Goal: Transaction & Acquisition: Purchase product/service

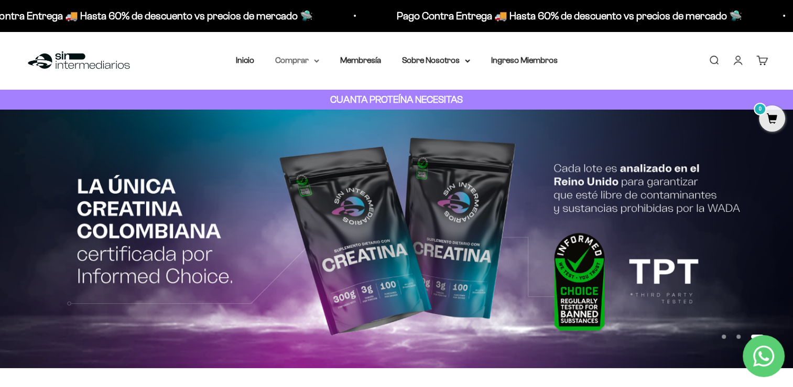
click at [302, 62] on summary "Comprar" at bounding box center [297, 60] width 44 height 14
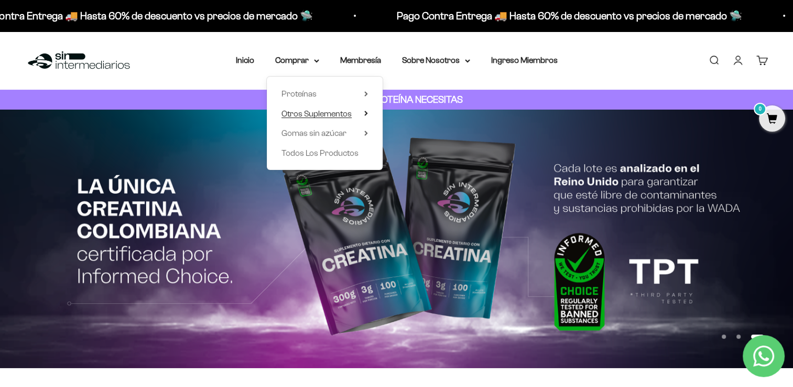
click at [315, 113] on span "Otros Suplementos" at bounding box center [316, 113] width 70 height 9
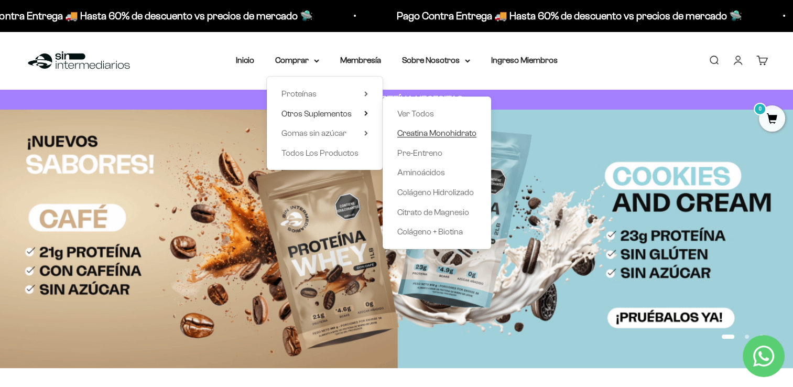
click at [417, 133] on span "Creatina Monohidrato" at bounding box center [436, 132] width 79 height 9
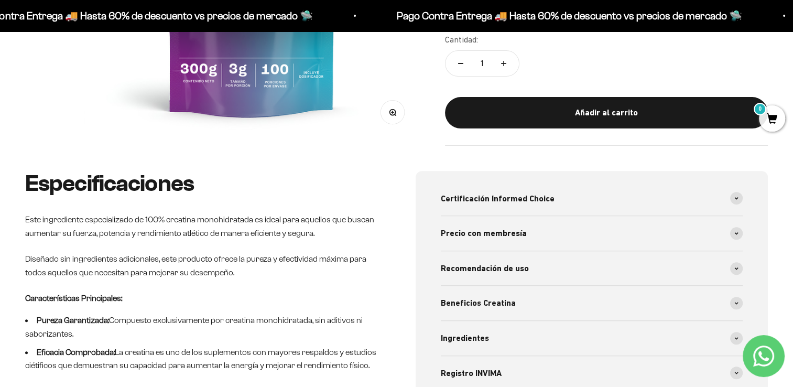
scroll to position [367, 0]
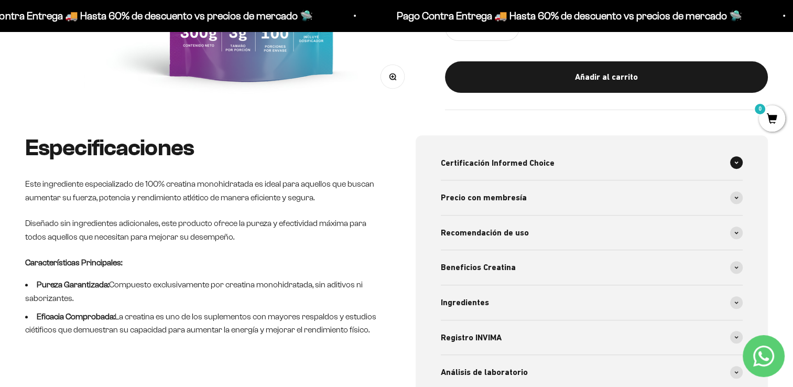
click at [738, 161] on span at bounding box center [736, 162] width 13 height 13
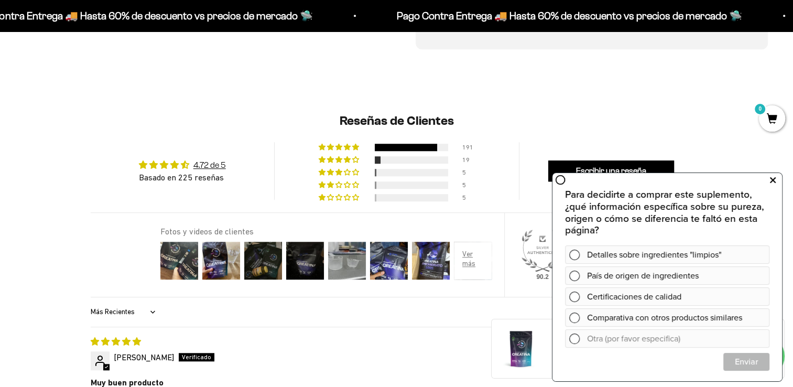
scroll to position [943, 0]
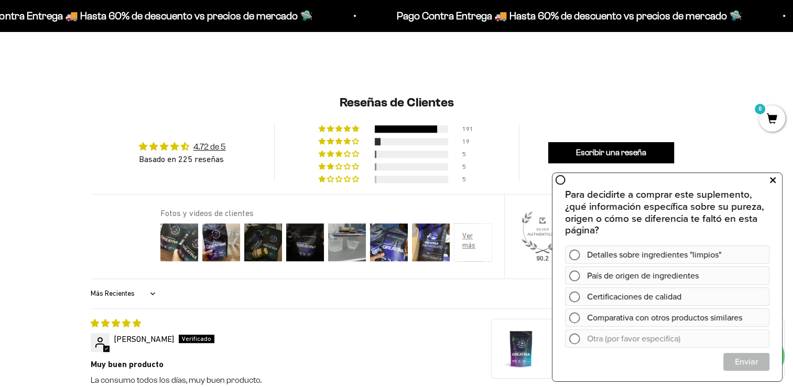
click at [772, 180] on icon at bounding box center [773, 180] width 6 height 14
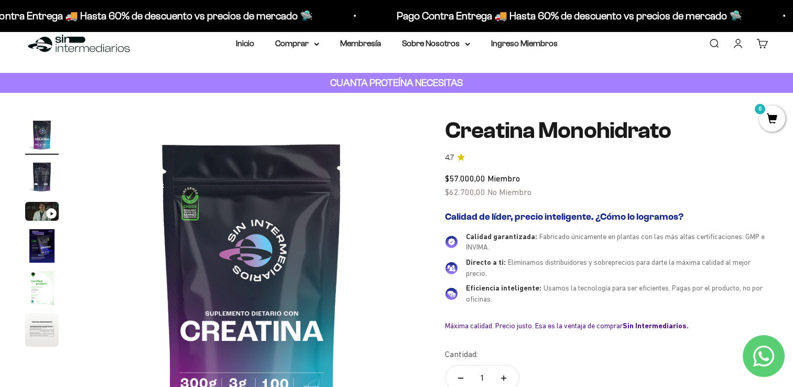
scroll to position [0, 0]
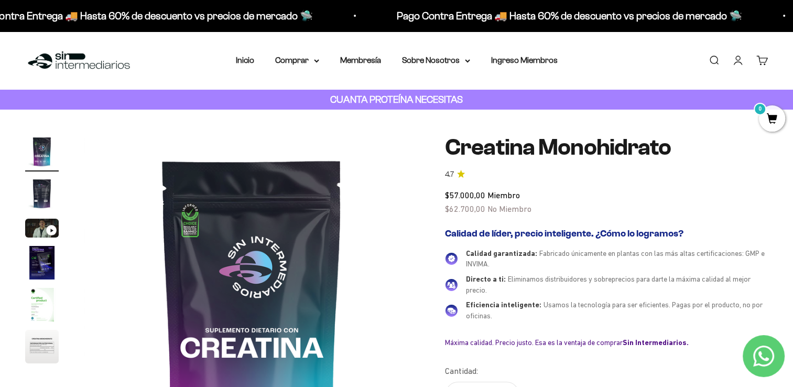
click at [73, 55] on img at bounding box center [78, 60] width 107 height 23
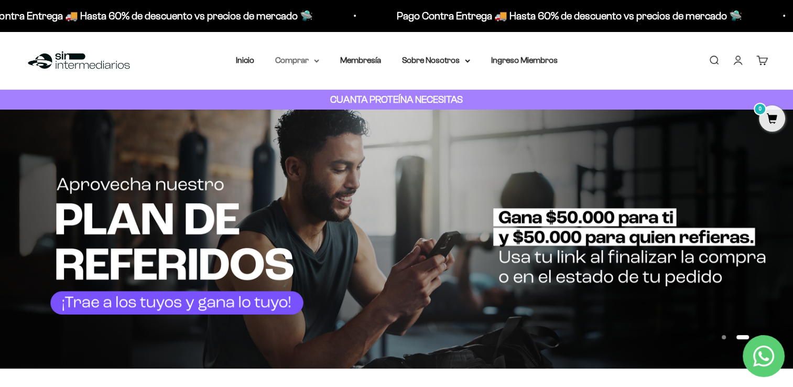
click at [295, 60] on summary "Comprar" at bounding box center [297, 60] width 44 height 14
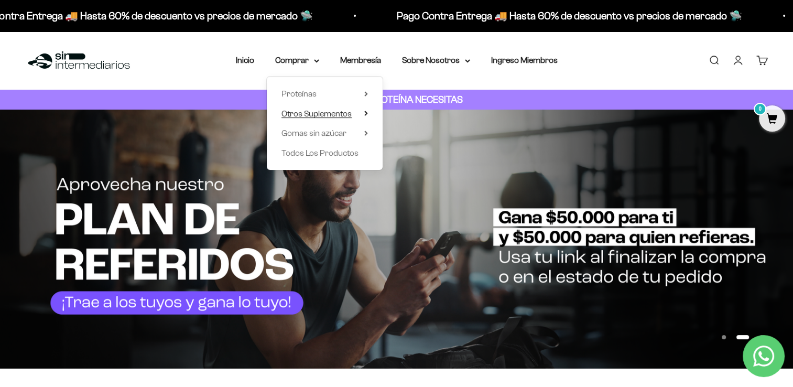
click at [324, 114] on span "Otros Suplementos" at bounding box center [316, 113] width 70 height 9
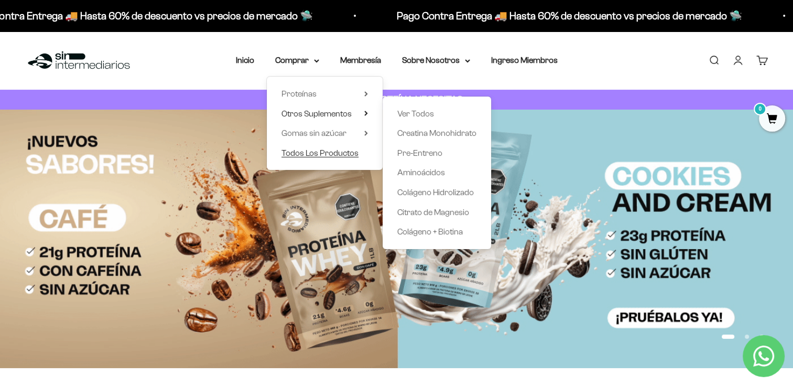
click at [349, 152] on span "Todos Los Productos" at bounding box center [319, 152] width 77 height 9
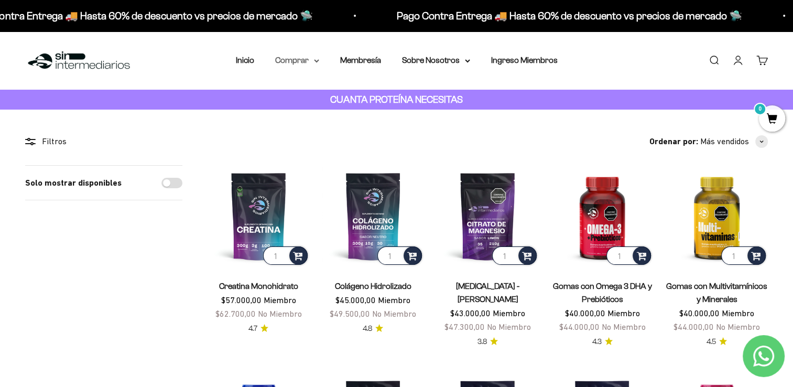
click at [298, 62] on summary "Comprar" at bounding box center [297, 60] width 44 height 14
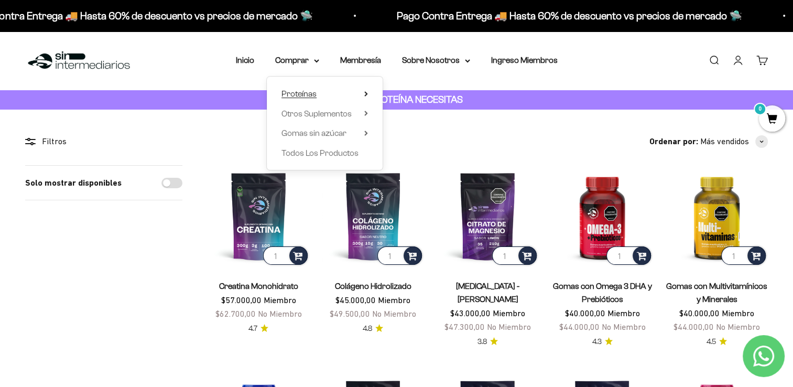
click at [309, 94] on span "Proteínas" at bounding box center [298, 93] width 35 height 9
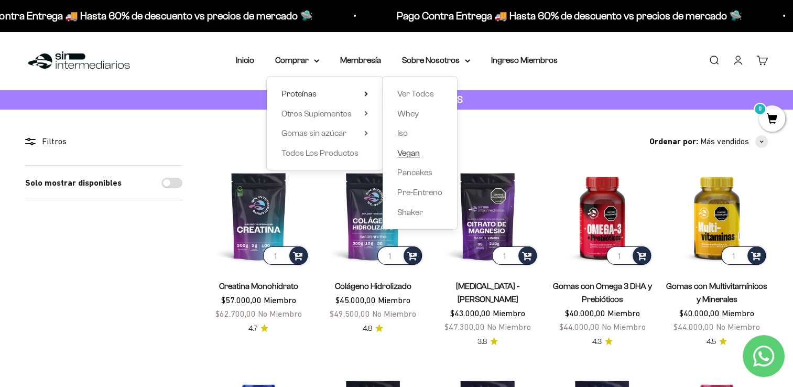
click at [407, 154] on span "Vegan" at bounding box center [408, 152] width 23 height 9
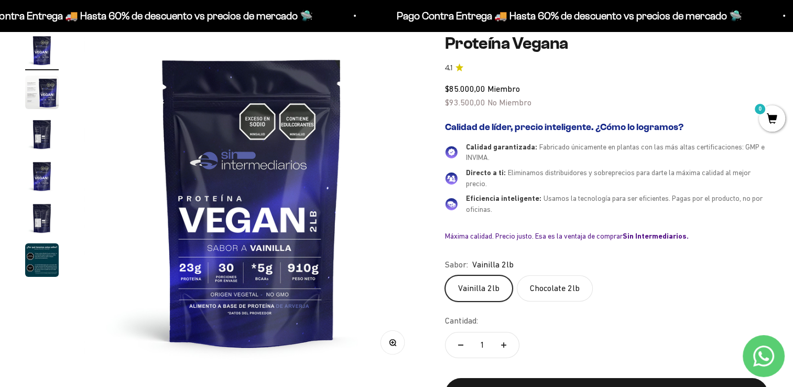
scroll to position [105, 0]
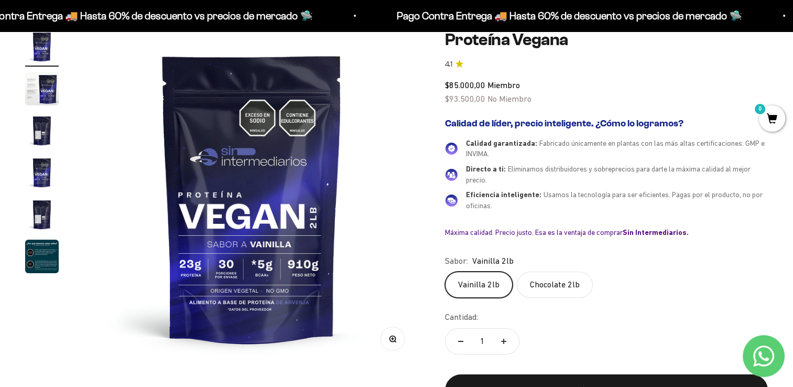
click at [45, 92] on img "Ir al artículo 2" at bounding box center [42, 89] width 34 height 34
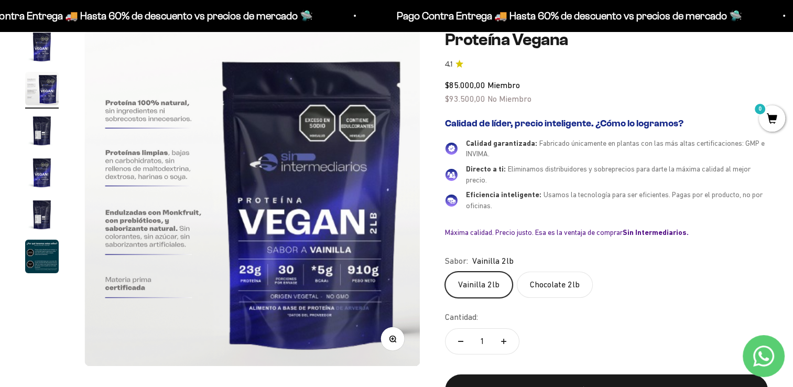
scroll to position [0, 348]
click at [44, 125] on img "Ir al artículo 3" at bounding box center [42, 131] width 34 height 34
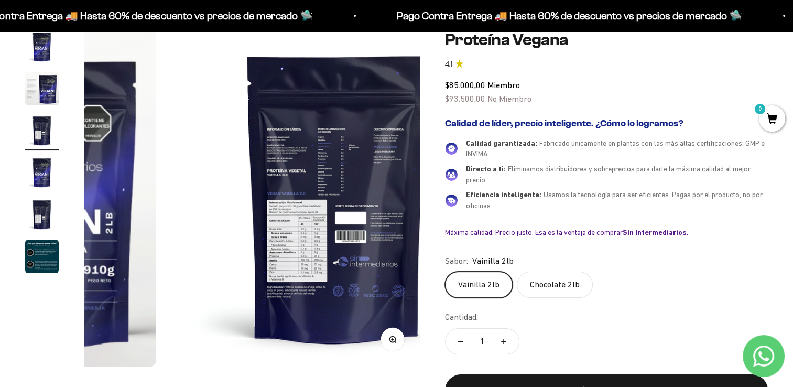
scroll to position [0, 696]
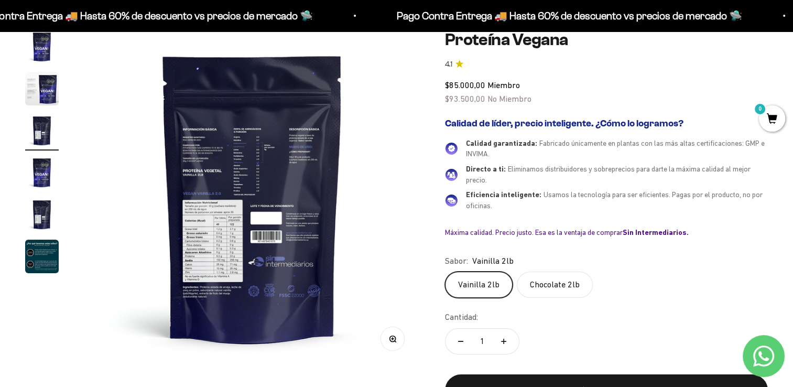
click at [42, 257] on img "Ir al artículo 6" at bounding box center [42, 256] width 34 height 34
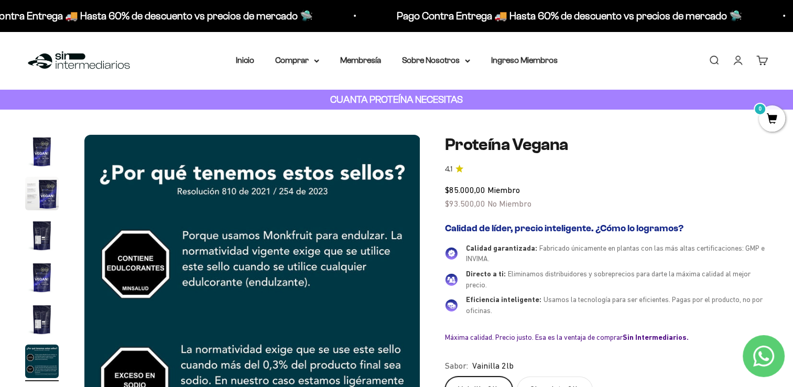
scroll to position [210, 0]
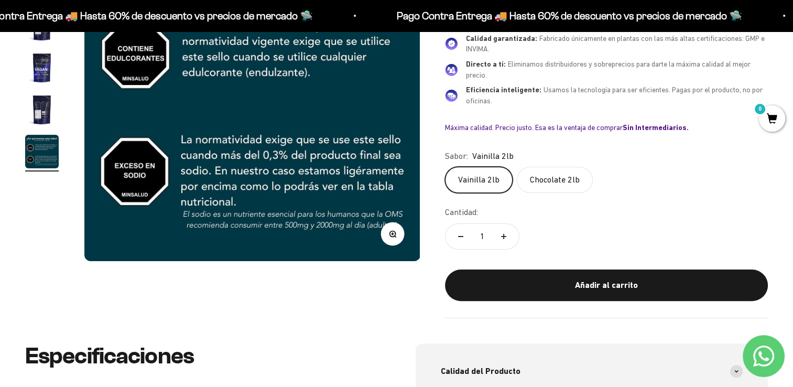
click at [552, 179] on label "Chocolate 2lb" at bounding box center [555, 180] width 76 height 26
click at [445, 167] on input "Chocolate 2lb" at bounding box center [444, 166] width 1 height 1
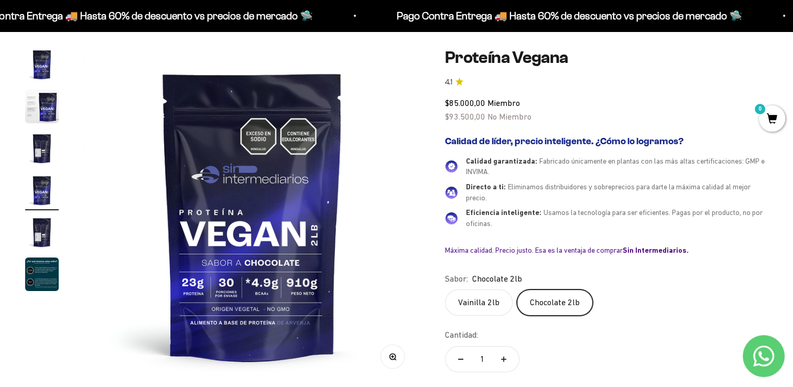
scroll to position [105, 0]
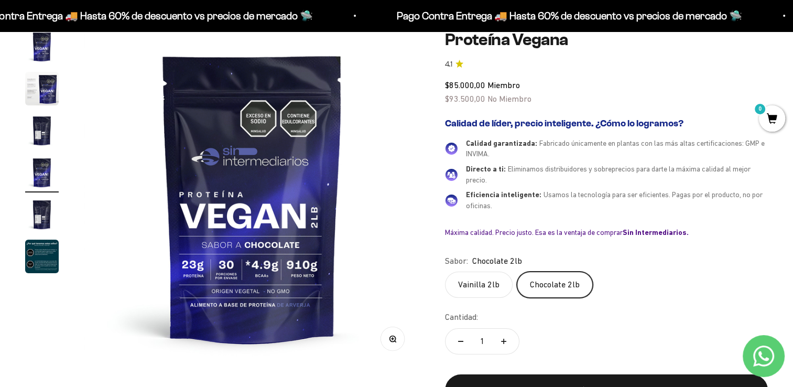
click at [488, 288] on label "Vainilla 2lb" at bounding box center [479, 284] width 68 height 26
click at [445, 271] on input "Vainilla 2lb" at bounding box center [444, 271] width 1 height 1
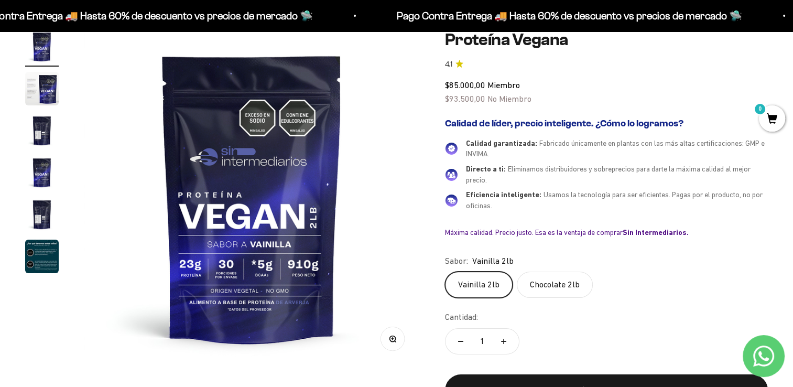
click at [460, 63] on icon "4.1 de 5.0 estrellas" at bounding box center [459, 64] width 8 height 8
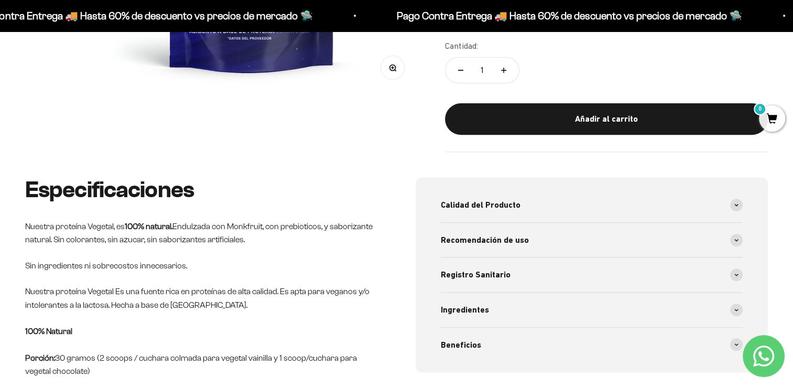
scroll to position [472, 0]
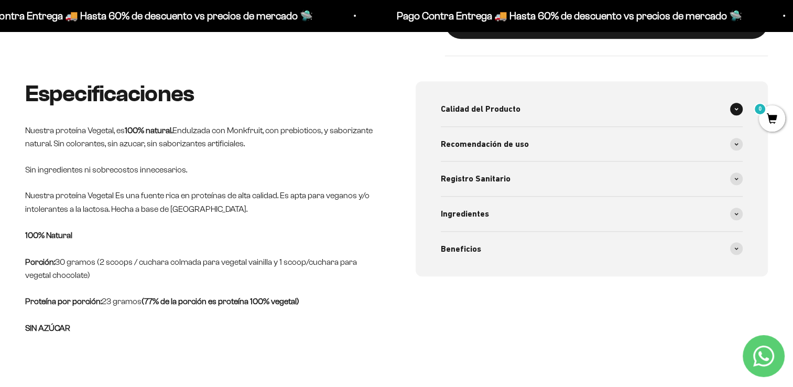
click at [738, 110] on span at bounding box center [736, 109] width 13 height 13
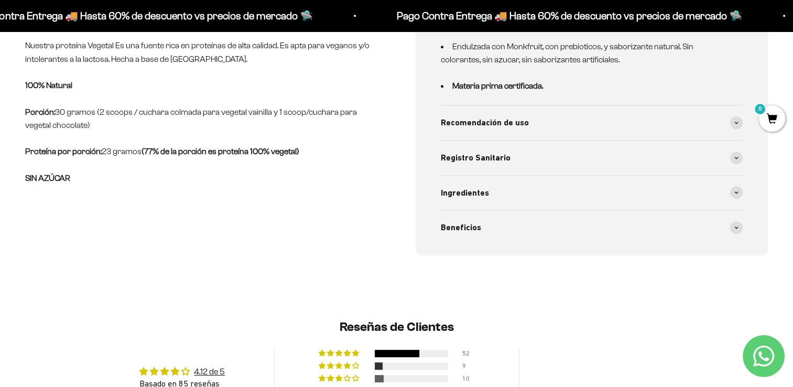
scroll to position [629, 0]
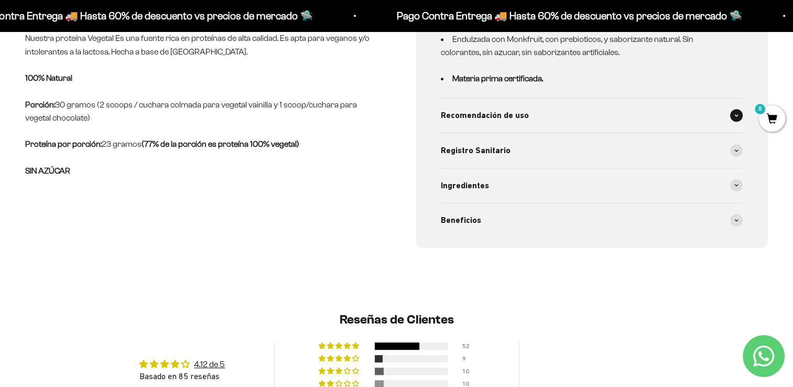
click at [736, 116] on span at bounding box center [736, 115] width 13 height 13
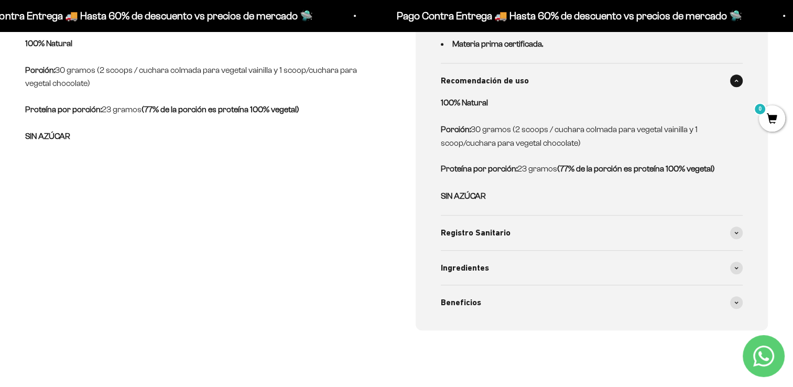
scroll to position [681, 0]
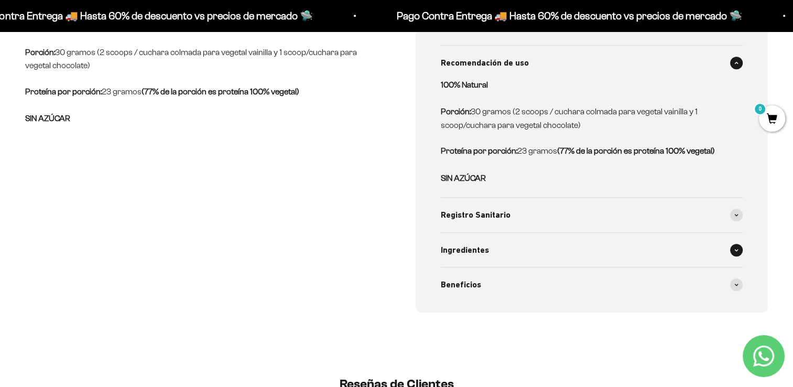
click at [738, 252] on span at bounding box center [736, 250] width 13 height 13
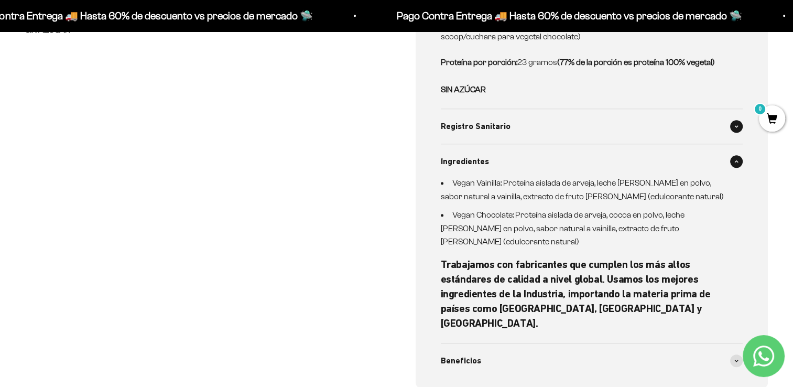
scroll to position [786, 0]
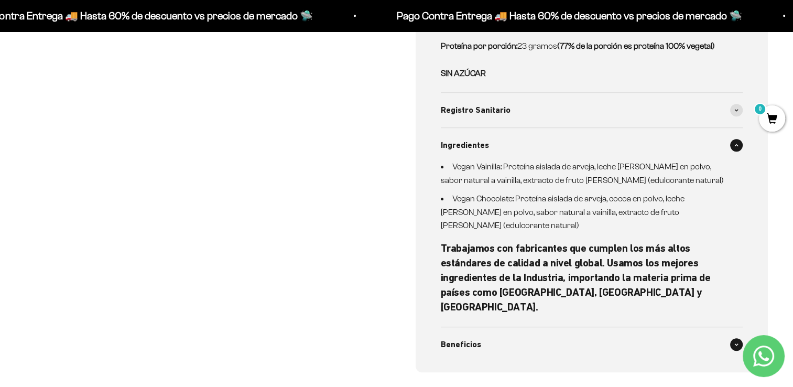
click at [739, 338] on span at bounding box center [736, 344] width 13 height 13
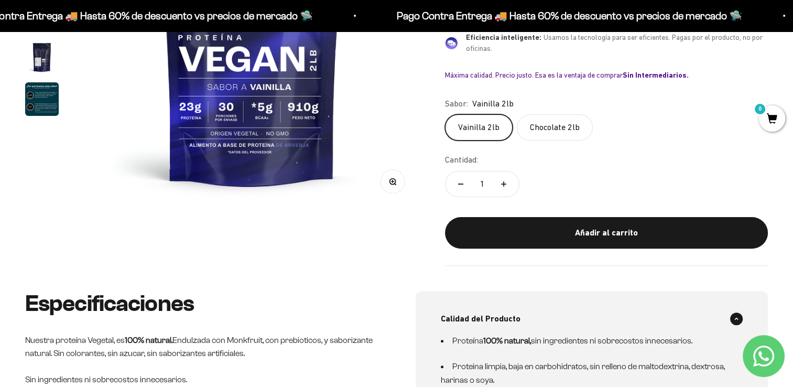
scroll to position [52, 0]
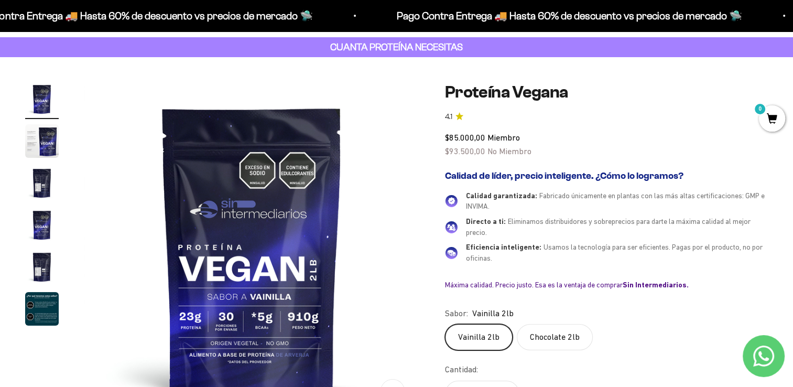
click at [561, 335] on label "Chocolate 2lb" at bounding box center [555, 337] width 76 height 26
click at [445, 324] on input "Chocolate 2lb" at bounding box center [444, 323] width 1 height 1
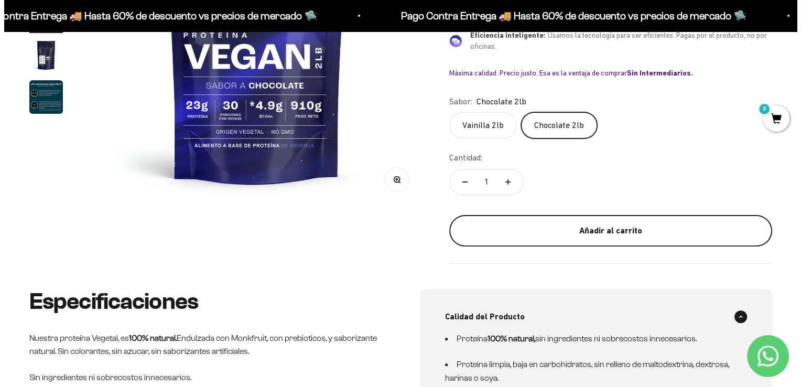
scroll to position [262, 0]
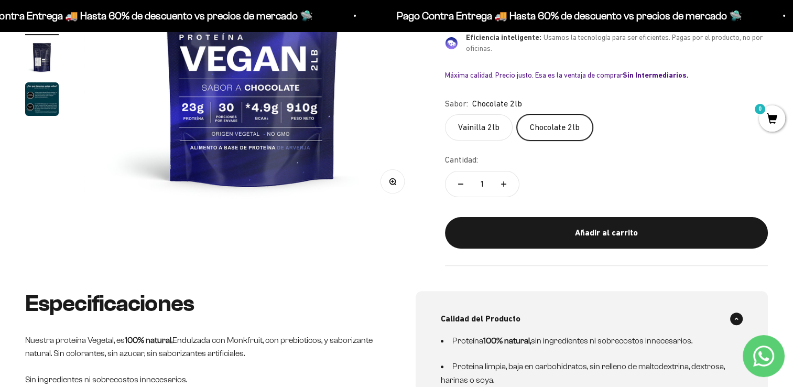
click at [613, 235] on div "Añadir al carrito" at bounding box center [606, 233] width 281 height 14
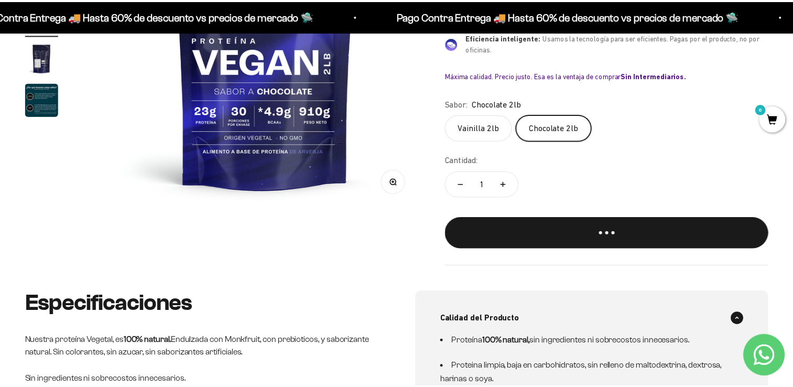
scroll to position [0, 1059]
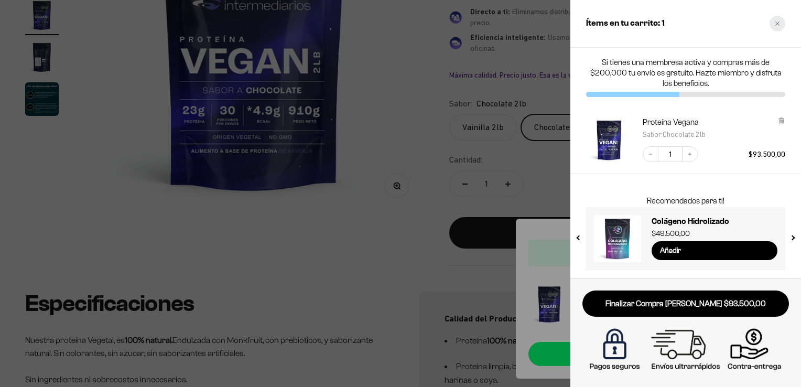
click at [779, 23] on icon "Close cart" at bounding box center [776, 23] width 5 height 5
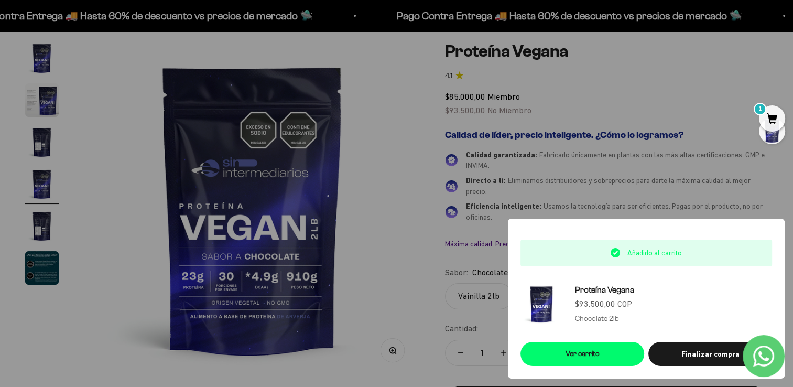
scroll to position [0, 0]
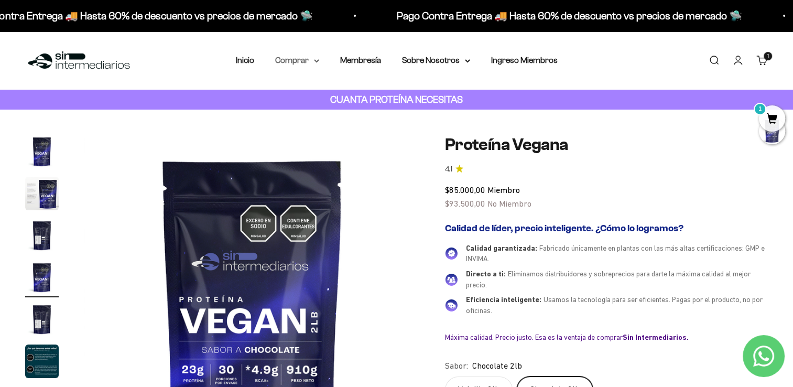
click at [312, 61] on summary "Comprar" at bounding box center [297, 60] width 44 height 14
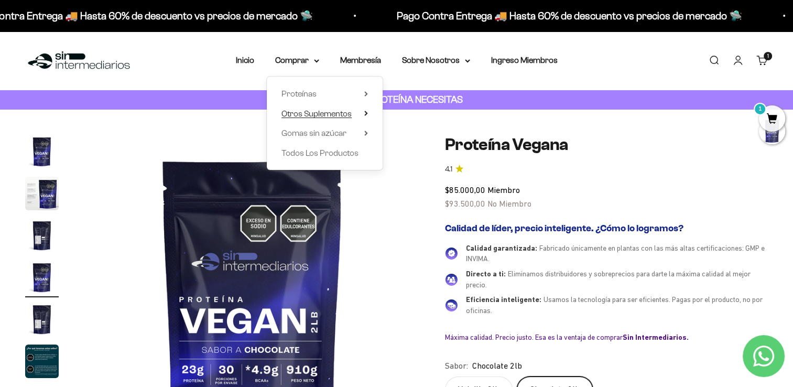
click at [306, 113] on span "Otros Suplementos" at bounding box center [316, 113] width 70 height 9
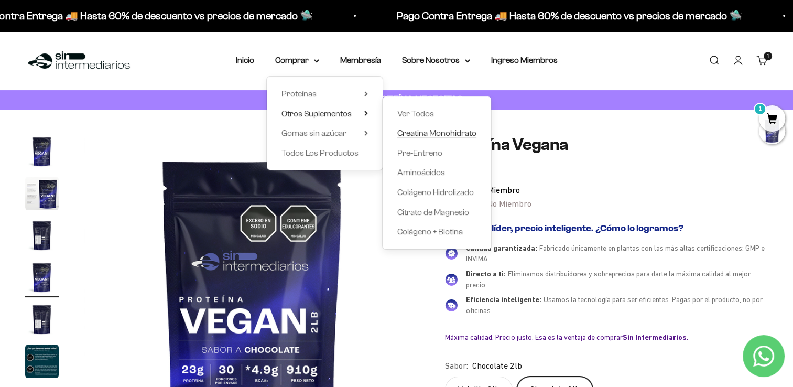
click at [412, 133] on span "Creatina Monohidrato" at bounding box center [436, 132] width 79 height 9
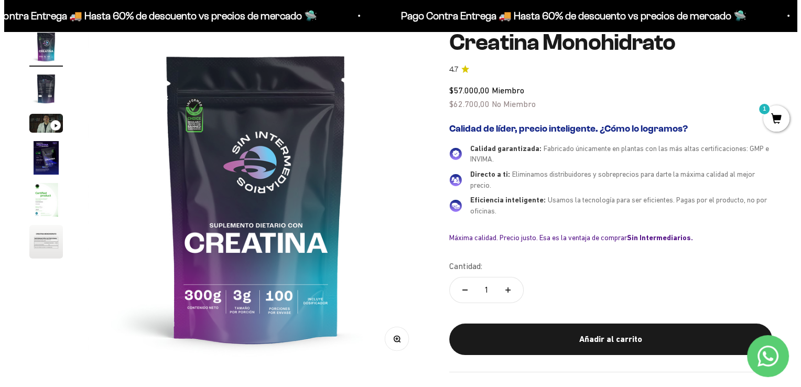
scroll to position [157, 0]
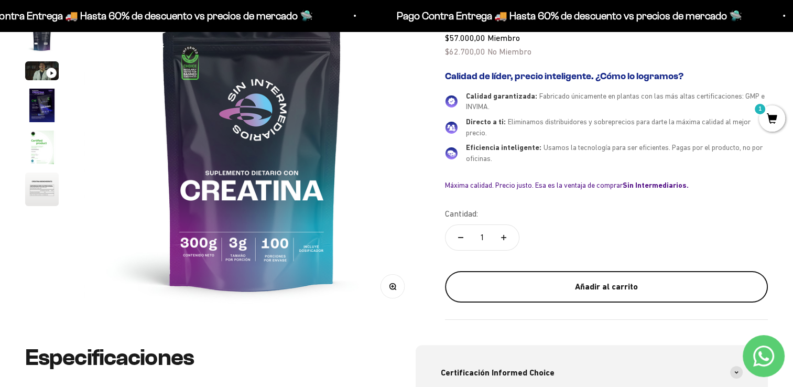
click at [635, 289] on div "Añadir al carrito" at bounding box center [606, 287] width 281 height 14
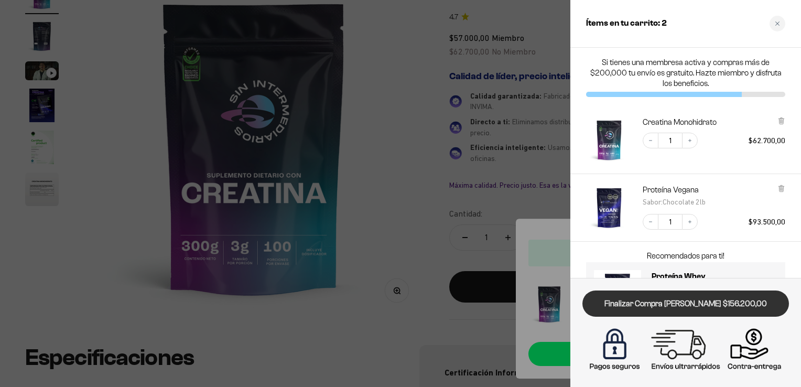
click at [684, 303] on link "Finalizar Compra [PERSON_NAME] $156.200,00" at bounding box center [685, 303] width 206 height 27
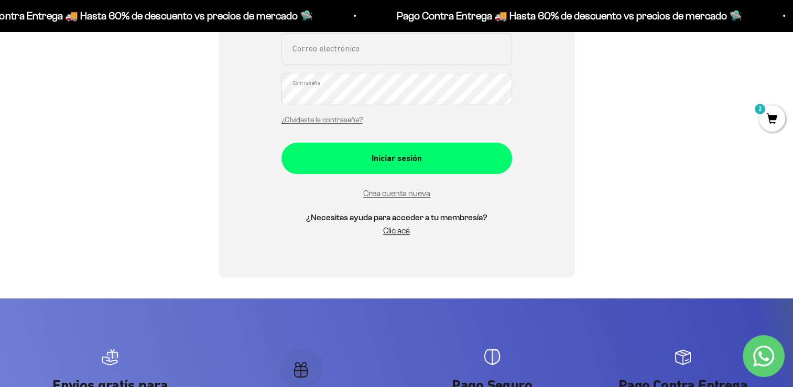
scroll to position [262, 0]
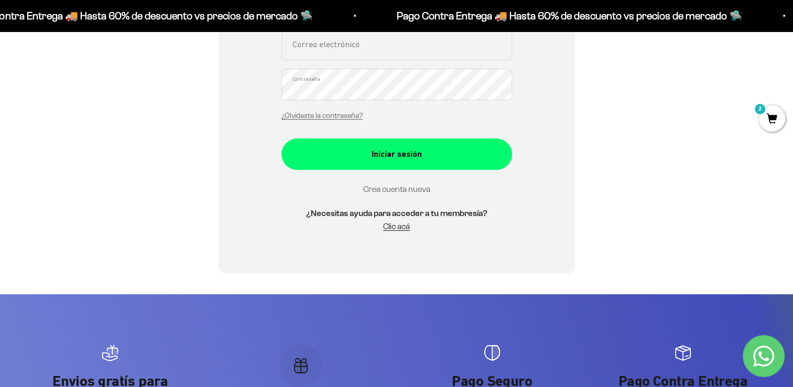
click at [398, 189] on link "Crea cuenta nueva" at bounding box center [396, 188] width 67 height 9
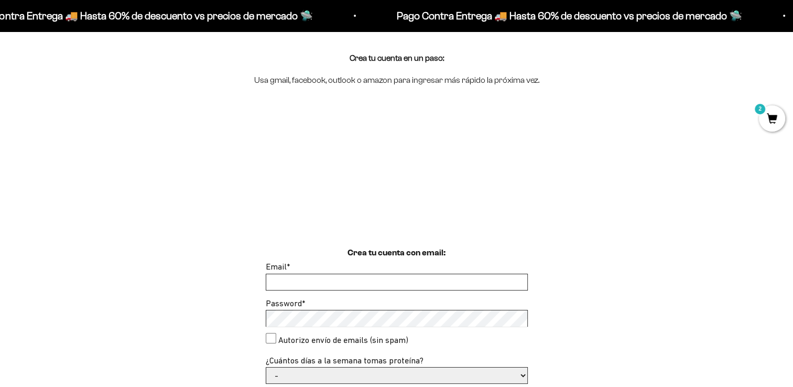
scroll to position [157, 0]
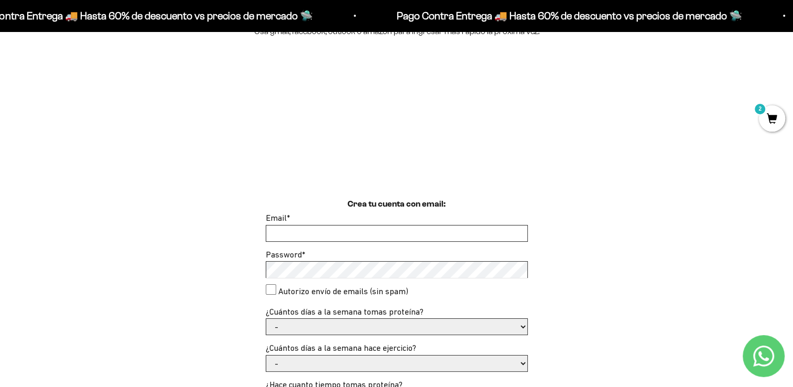
click at [344, 234] on input "Email *" at bounding box center [396, 233] width 261 height 16
type input "vagohin@hotmail.com"
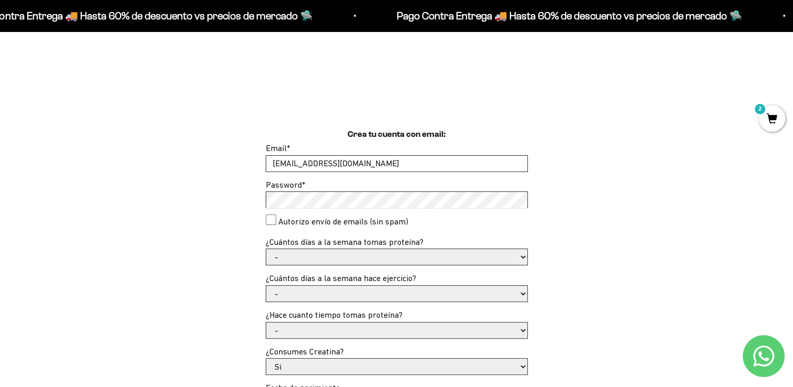
scroll to position [262, 0]
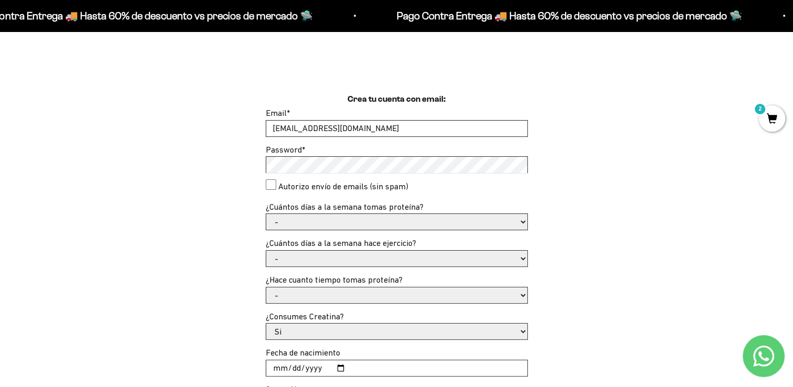
click at [521, 224] on select "- 1 o 2 3 a 5 6 o 7" at bounding box center [396, 222] width 261 height 16
select select "3 a 5"
click at [266, 214] on select "- 1 o 2 3 a 5 6 o 7" at bounding box center [396, 222] width 261 height 16
click at [524, 260] on select "- No hago 1 a 2 días 3 a 5 días 6 o 7 días" at bounding box center [396, 258] width 261 height 16
select select "3 a 5 días"
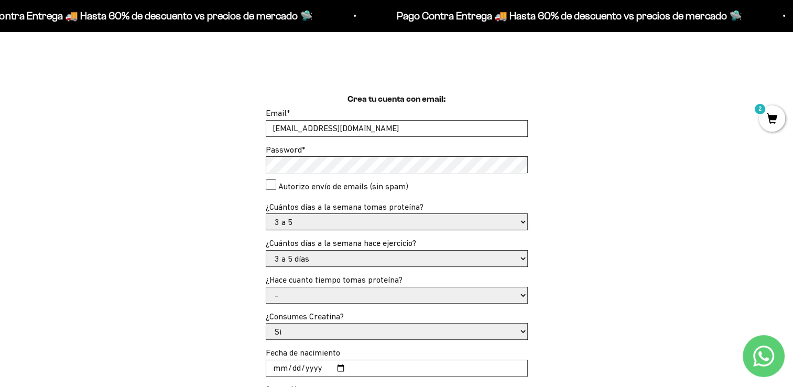
click at [266, 250] on select "- No hago 1 a 2 días 3 a 5 días 6 o 7 días" at bounding box center [396, 258] width 261 height 16
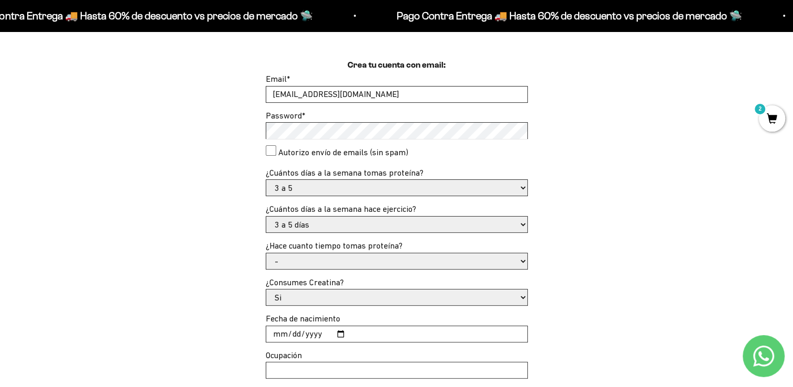
scroll to position [314, 0]
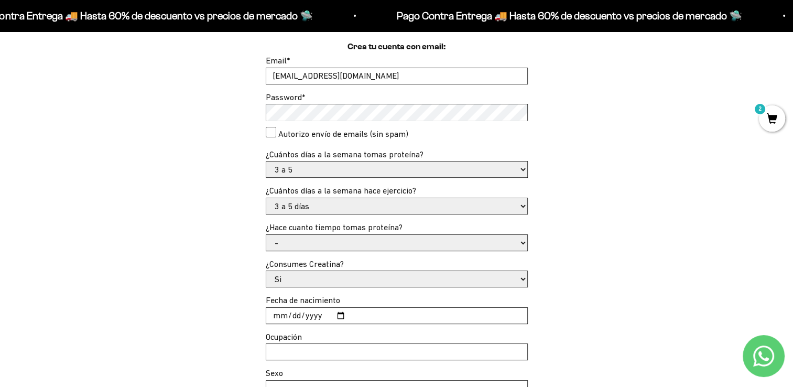
click at [523, 245] on select "- Apenas estoy empezando Menos de 6 meses Más de 6 meses Hace más de un año" at bounding box center [396, 243] width 261 height 16
select select "Hace más de un año"
click at [266, 235] on select "- Apenas estoy empezando Menos de 6 meses Más de 6 meses Hace más de un año" at bounding box center [396, 243] width 261 height 16
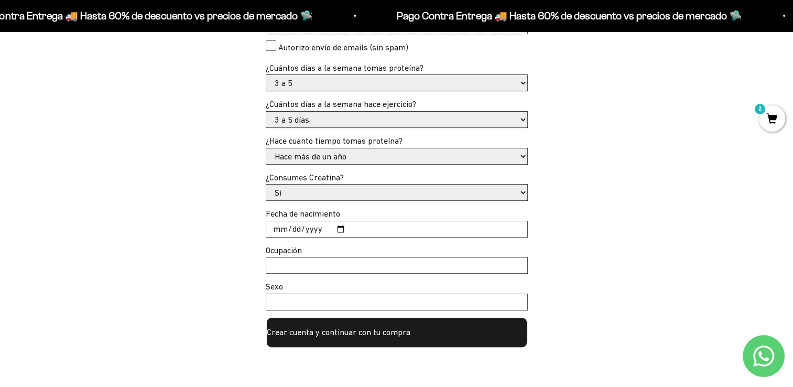
scroll to position [419, 0]
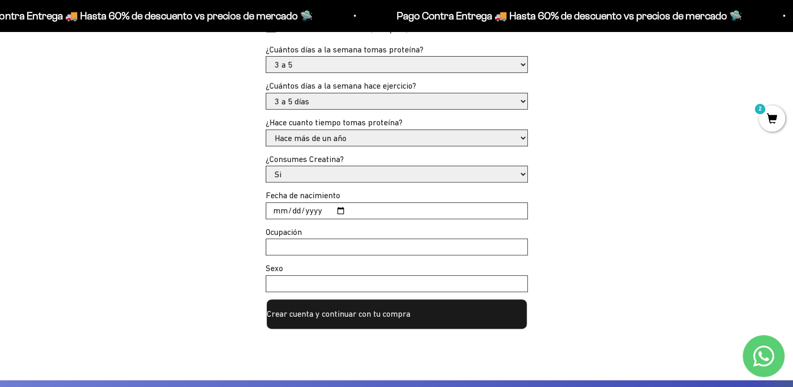
click at [278, 209] on input "Fecha de nacimiento" at bounding box center [396, 211] width 261 height 16
type input "1982-10-07"
click at [311, 253] on input "Ocupación" at bounding box center [396, 247] width 261 height 16
type input "Independiente"
click at [339, 289] on input "Sexo" at bounding box center [396, 284] width 261 height 16
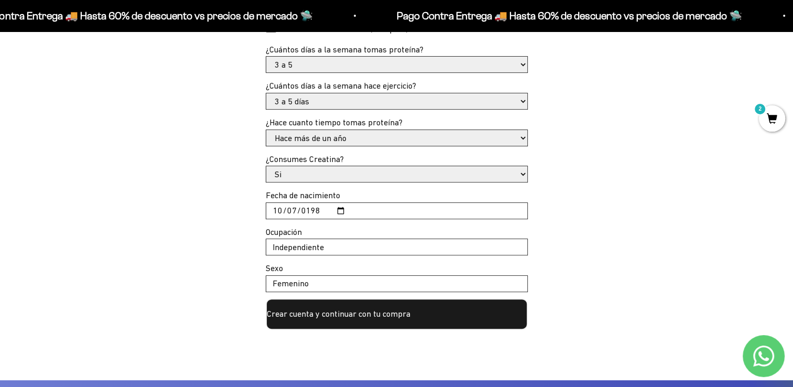
type input "Femenino"
click at [378, 314] on button "Crear cuenta y continuar con tu compra" at bounding box center [397, 313] width 262 height 31
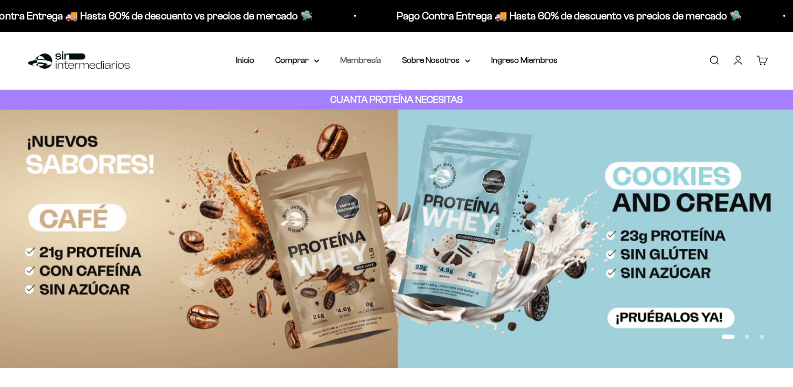
click at [374, 63] on link "Membresía" at bounding box center [360, 60] width 41 height 9
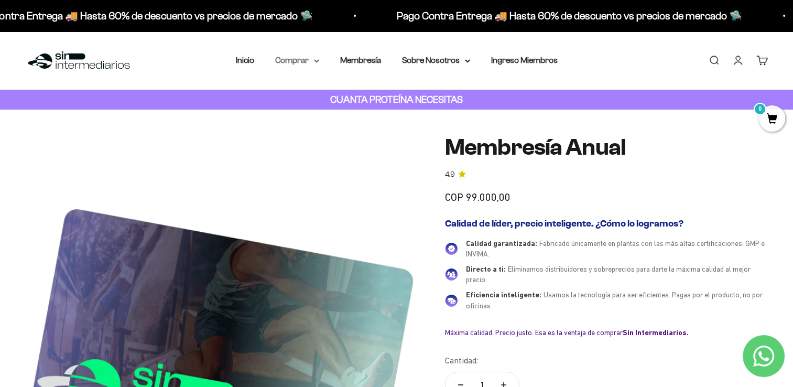
click at [298, 63] on summary "Comprar" at bounding box center [297, 60] width 44 height 14
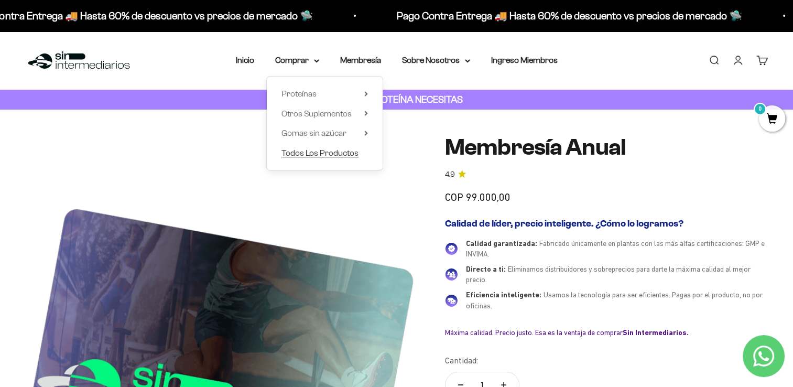
click at [333, 156] on span "Todos Los Productos" at bounding box center [319, 152] width 77 height 9
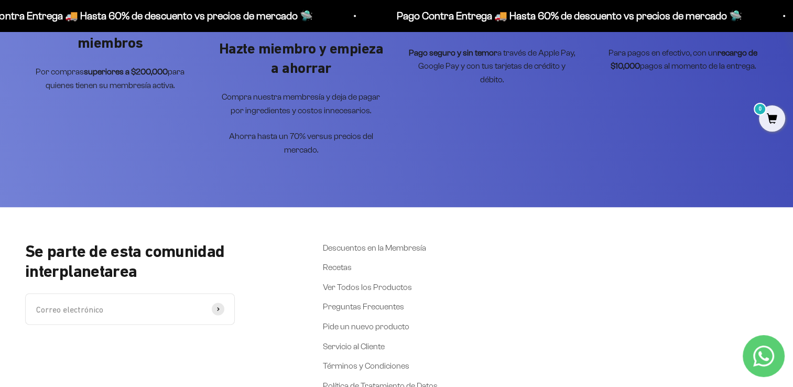
scroll to position [1782, 0]
